Goal: Transaction & Acquisition: Purchase product/service

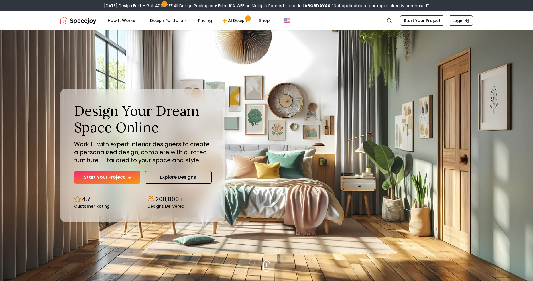
click at [133, 177] on link "Start Your Project" at bounding box center [107, 177] width 66 height 13
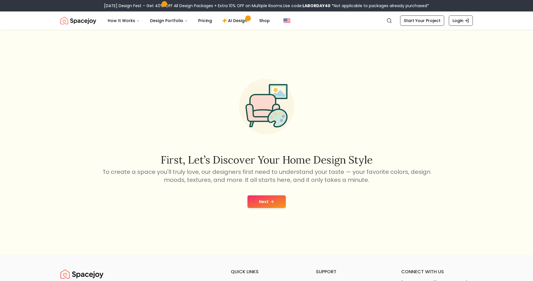
click at [282, 202] on button "Next" at bounding box center [266, 201] width 38 height 13
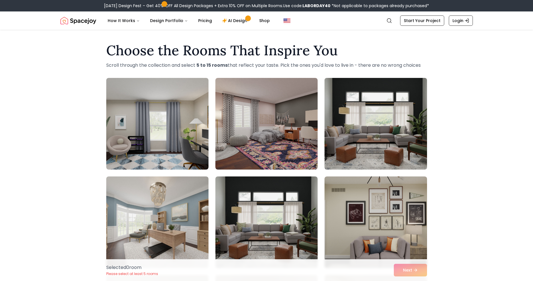
click at [385, 140] on img at bounding box center [375, 124] width 107 height 96
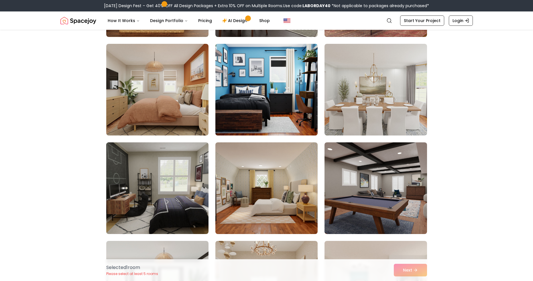
scroll to position [627, 0]
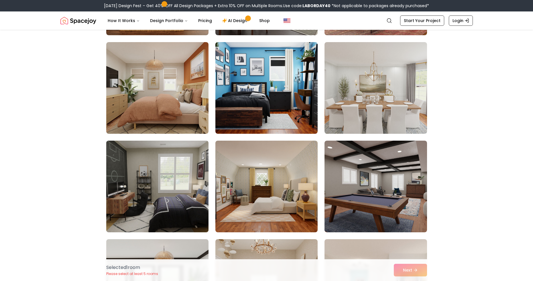
click at [200, 173] on img at bounding box center [157, 186] width 107 height 96
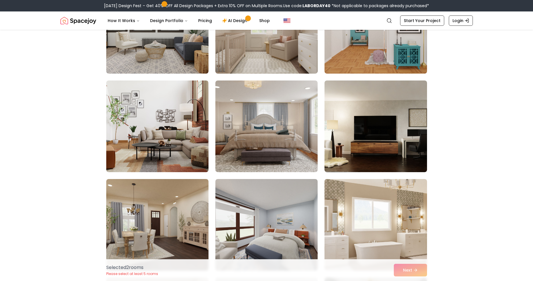
scroll to position [888, 0]
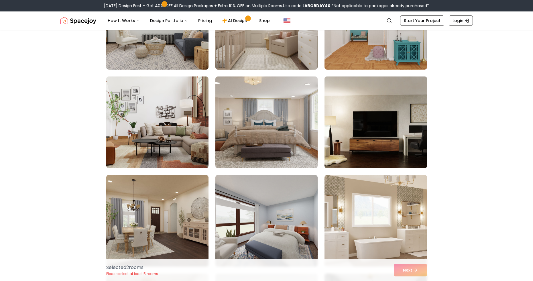
click at [389, 148] on img at bounding box center [375, 122] width 107 height 96
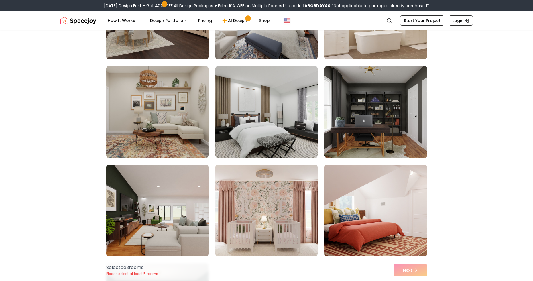
scroll to position [1099, 0]
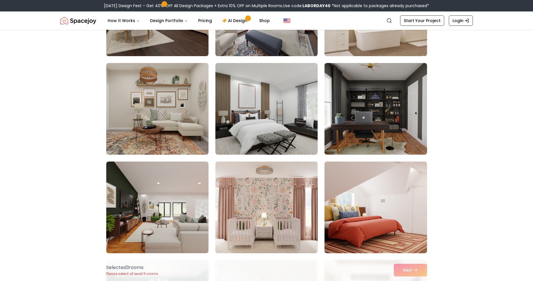
click at [416, 268] on div "Selected 3 room s Please select at least 5 rooms Next" at bounding box center [267, 270] width 330 height 22
click at [422, 18] on link "Start Your Project" at bounding box center [422, 20] width 44 height 10
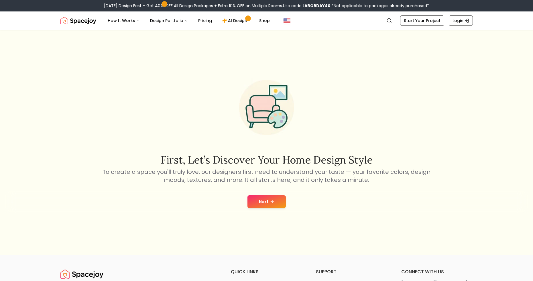
click at [279, 205] on button "Next" at bounding box center [266, 201] width 38 height 13
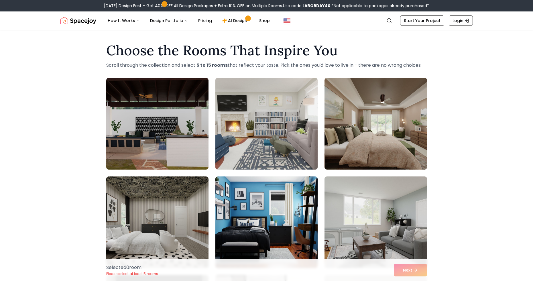
click at [276, 141] on img at bounding box center [266, 124] width 107 height 96
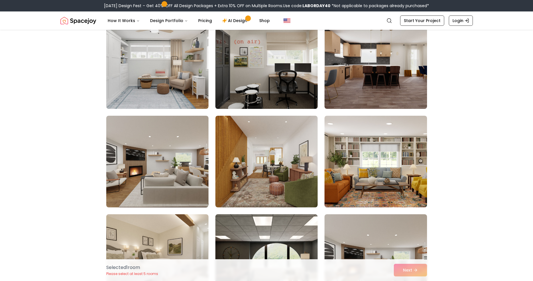
scroll to position [2138, 0]
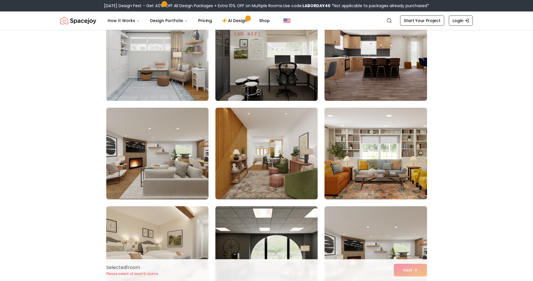
click at [237, 98] on img at bounding box center [266, 55] width 107 height 96
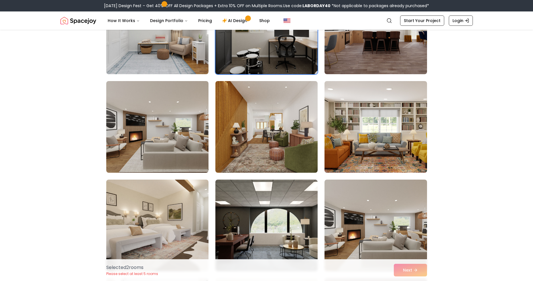
scroll to position [2165, 0]
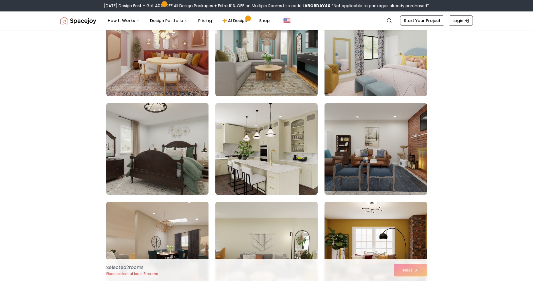
scroll to position [2975, 0]
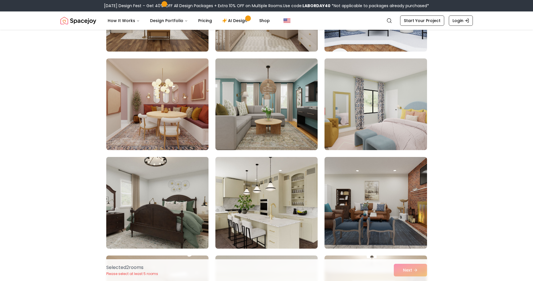
click at [188, 200] on img at bounding box center [157, 203] width 107 height 96
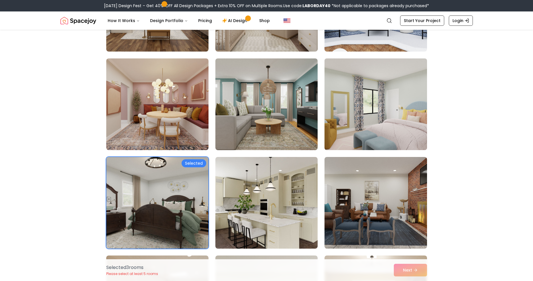
click at [378, 120] on img at bounding box center [375, 104] width 107 height 96
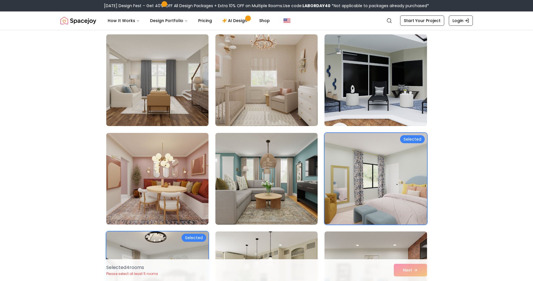
scroll to position [2815, 0]
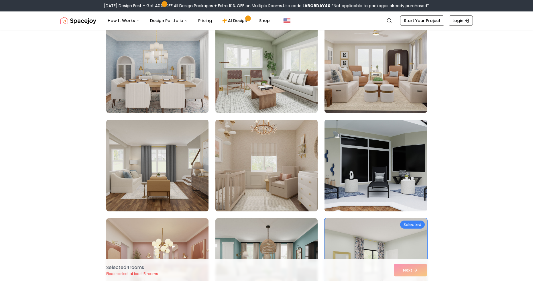
click at [342, 165] on img at bounding box center [375, 165] width 107 height 96
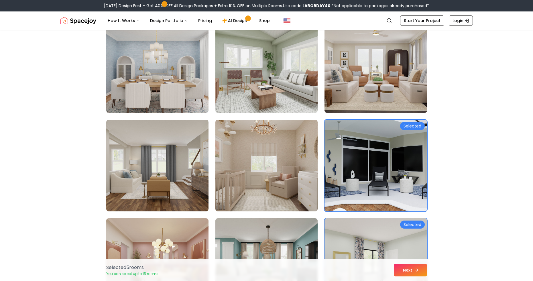
click at [407, 273] on button "Next" at bounding box center [410, 270] width 33 height 13
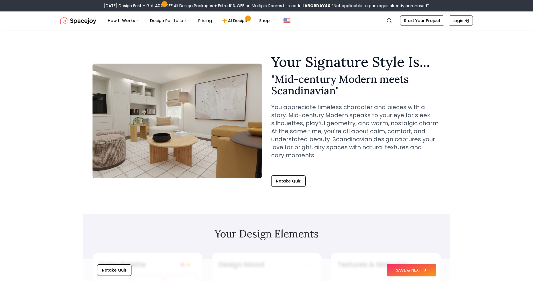
click at [416, 267] on button "SAVE & NEXT" at bounding box center [412, 270] width 50 height 13
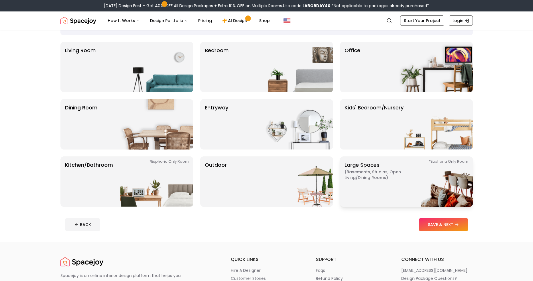
scroll to position [5, 0]
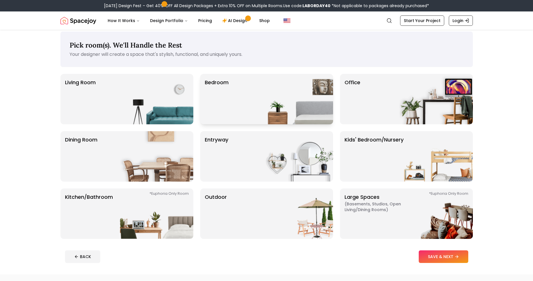
click at [269, 99] on img at bounding box center [296, 99] width 73 height 50
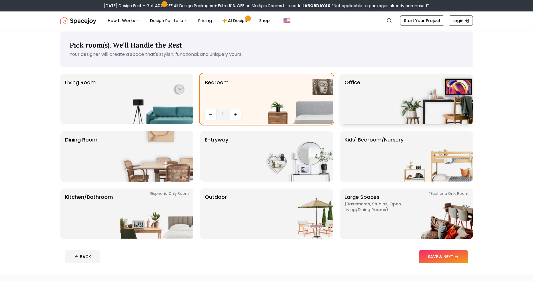
click at [379, 119] on div "Office" at bounding box center [406, 99] width 133 height 50
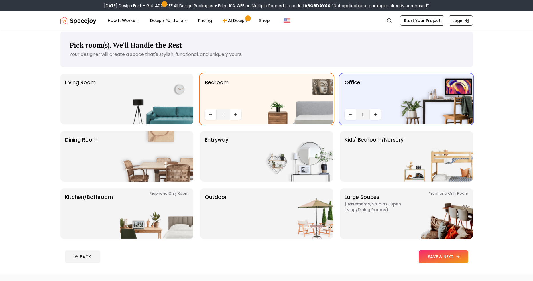
click at [451, 256] on button "SAVE & NEXT" at bounding box center [444, 256] width 50 height 13
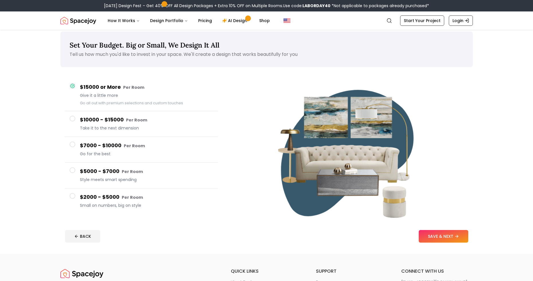
click at [104, 204] on span "Small on numbers, big on style" at bounding box center [146, 205] width 133 height 6
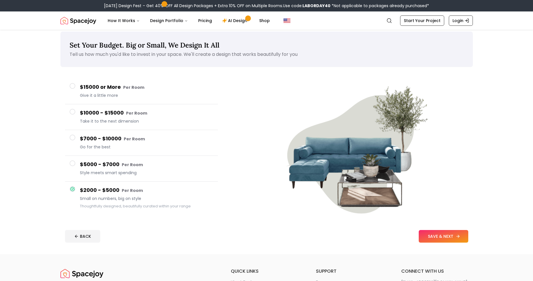
click at [434, 237] on button "SAVE & NEXT" at bounding box center [444, 236] width 50 height 13
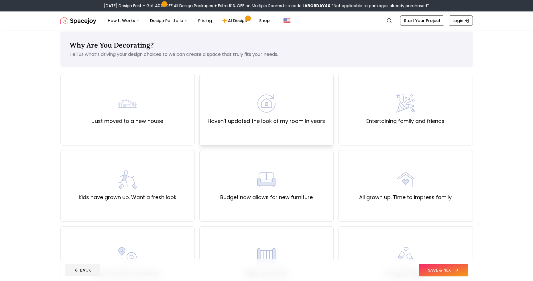
click at [237, 134] on div "Haven't updated the look of my room in years" at bounding box center [266, 110] width 134 height 72
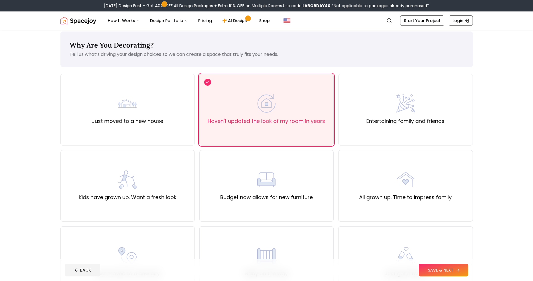
click at [448, 270] on button "SAVE & NEXT" at bounding box center [444, 270] width 50 height 13
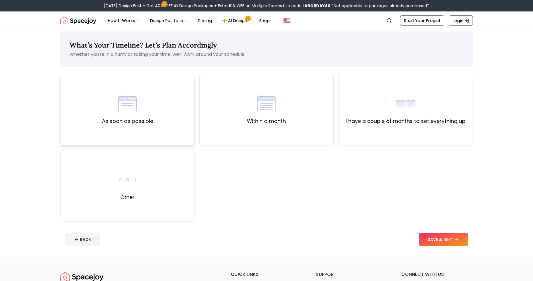
click at [182, 138] on div "As soon as possible" at bounding box center [127, 110] width 134 height 72
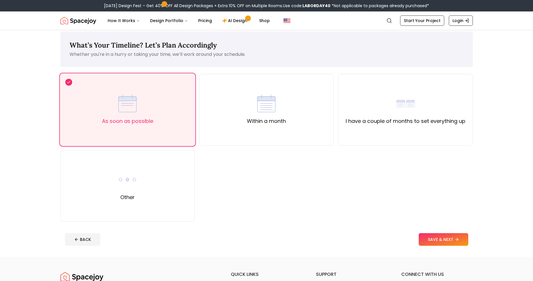
click at [449, 241] on button "SAVE & NEXT" at bounding box center [444, 239] width 50 height 13
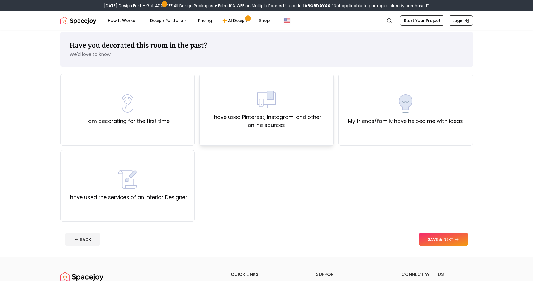
click at [216, 141] on div "I have used Pinterest, Instagram, and other online sources" at bounding box center [266, 110] width 134 height 72
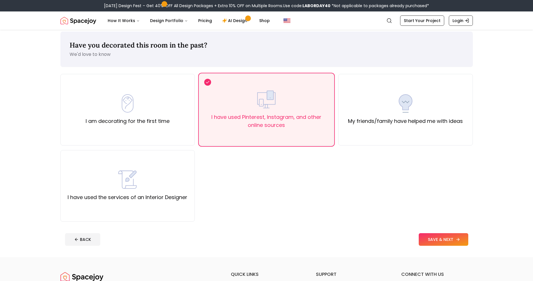
click at [443, 236] on button "SAVE & NEXT" at bounding box center [444, 239] width 50 height 13
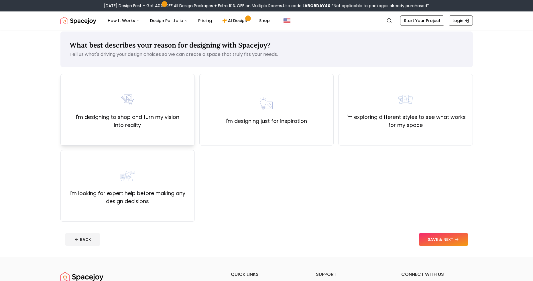
click at [154, 125] on label "I'm designing to shop and turn my vision into reality" at bounding box center [127, 121] width 125 height 16
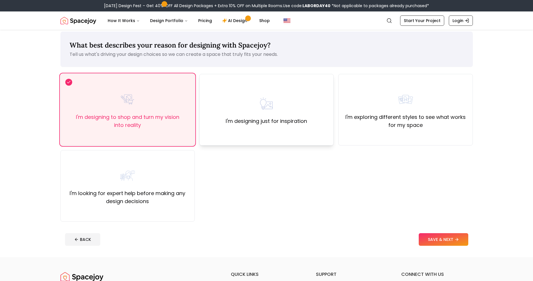
click at [239, 135] on div "I'm designing just for inspiration" at bounding box center [266, 110] width 134 height 72
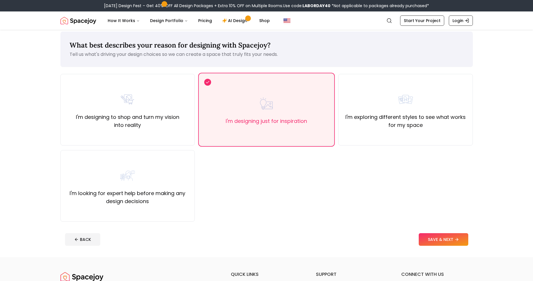
click at [460, 241] on button "SAVE & NEXT" at bounding box center [444, 239] width 50 height 13
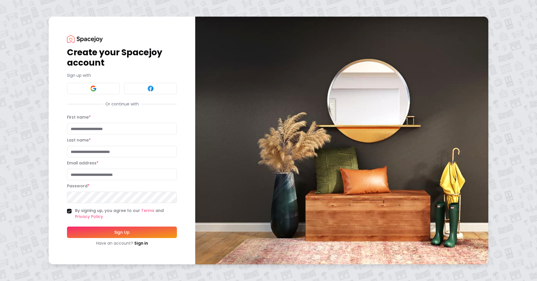
click at [128, 132] on input "First name *" at bounding box center [122, 128] width 110 height 11
type input "*"
click at [105, 151] on input "Last name *" at bounding box center [122, 151] width 110 height 11
type input "*"
click at [100, 174] on input "Email address *" at bounding box center [122, 174] width 110 height 11
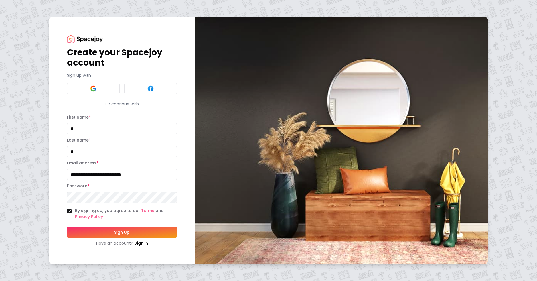
type input "**********"
click at [67, 227] on button "Sign Up" at bounding box center [122, 232] width 110 height 11
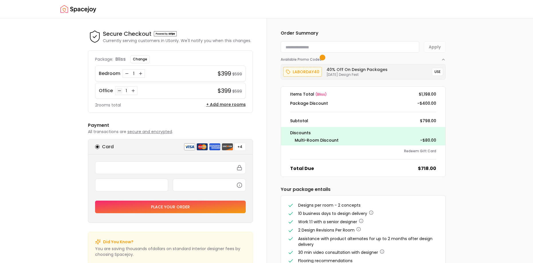
click at [117, 89] on icon "Decrease quantity for Office" at bounding box center [119, 91] width 5 height 5
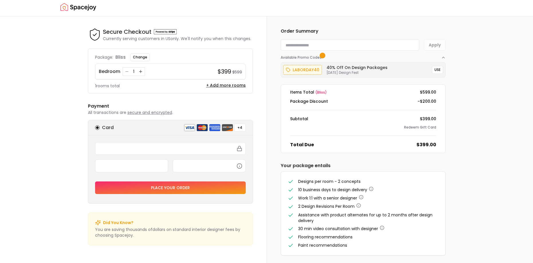
scroll to position [2, 0]
click at [67, 7] on img "Spacejoy" at bounding box center [78, 6] width 36 height 11
